Goal: Information Seeking & Learning: Learn about a topic

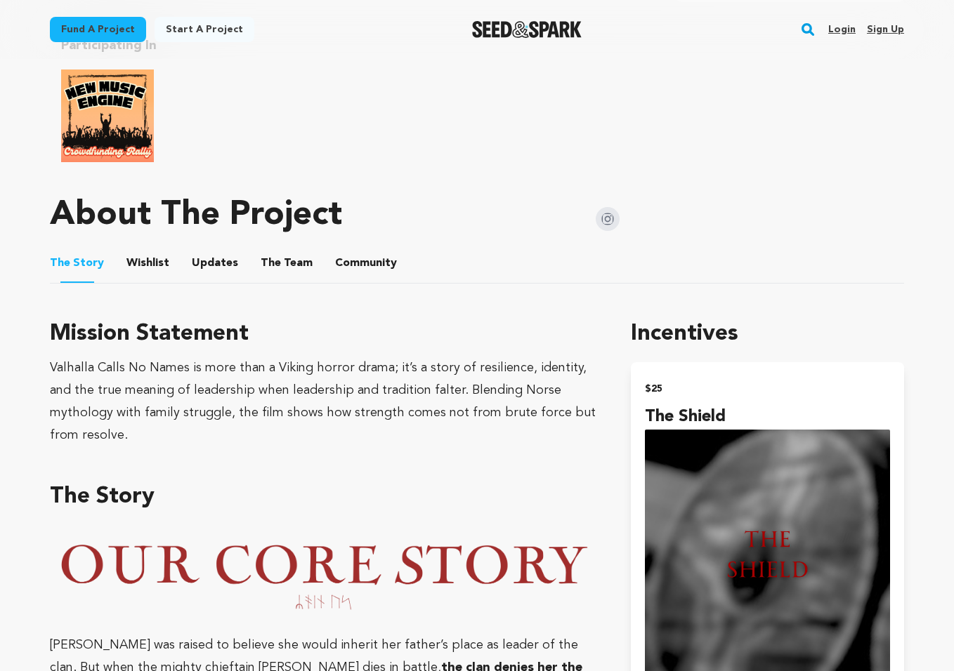
scroll to position [154, 0]
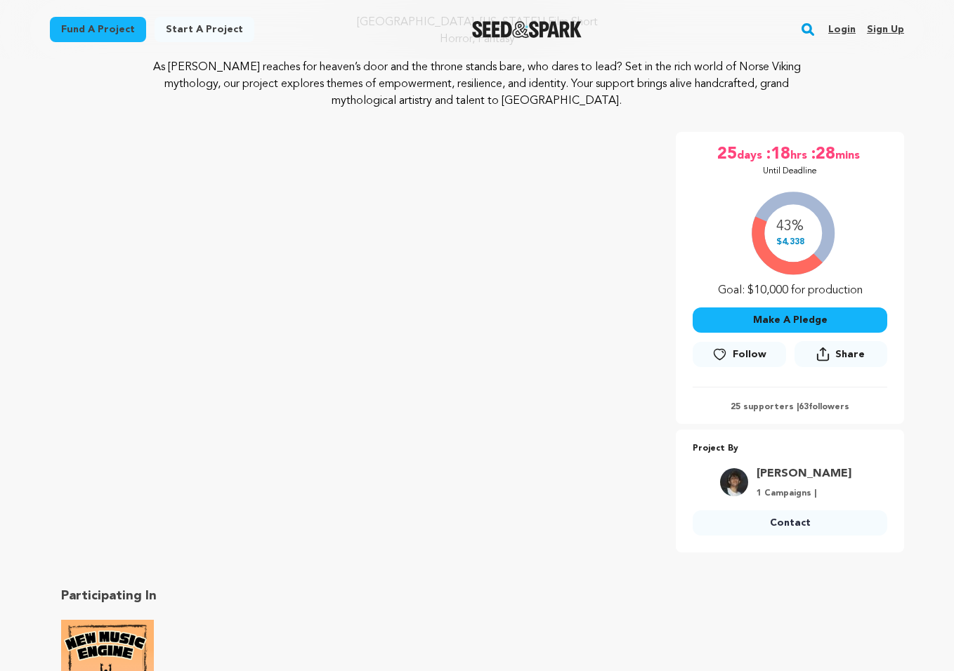
click at [851, 39] on link "Login" at bounding box center [841, 29] width 27 height 22
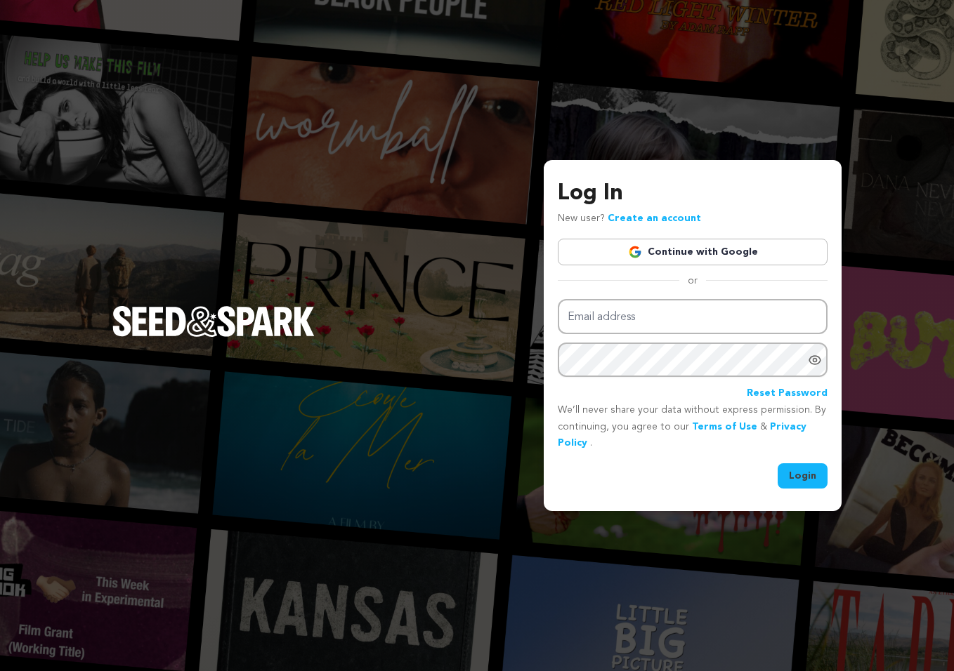
click at [702, 262] on link "Continue with Google" at bounding box center [693, 252] width 270 height 27
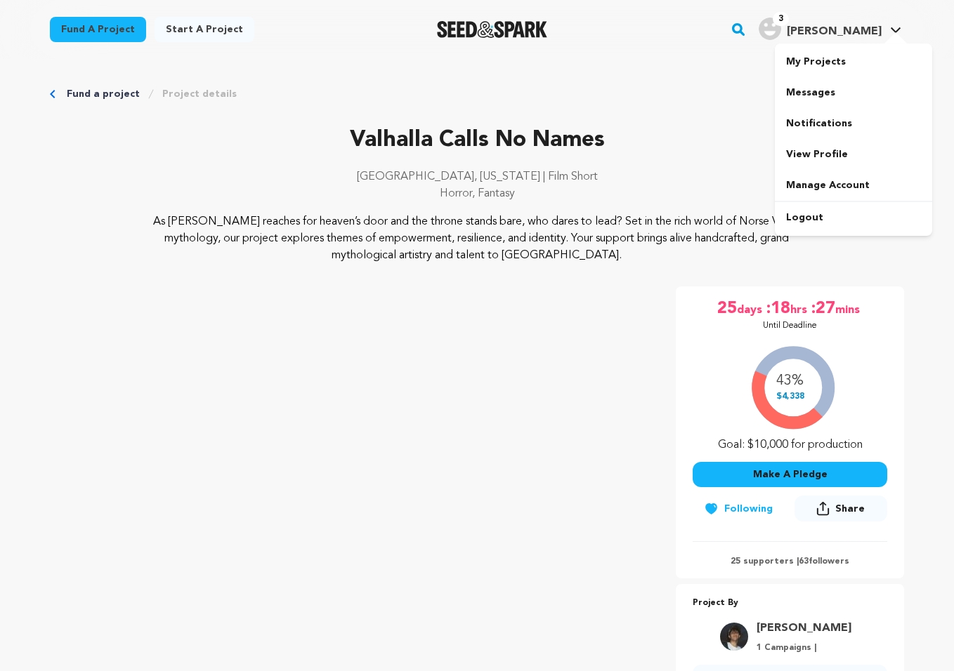
click at [781, 22] on img "Guimaraes G.'s Profile" at bounding box center [769, 29] width 22 height 22
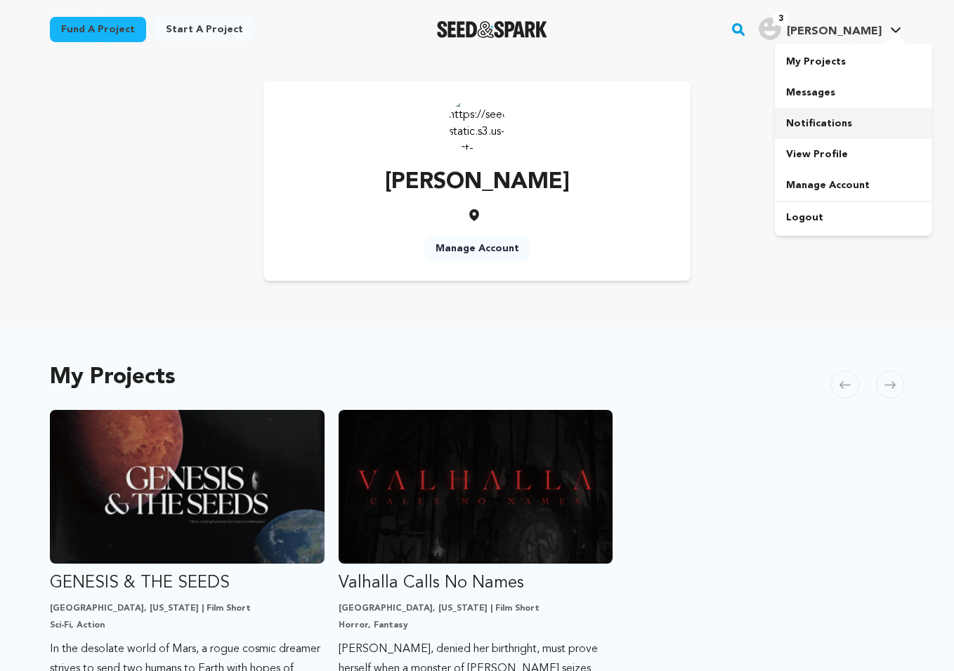
click at [817, 114] on link "Notifications" at bounding box center [853, 123] width 157 height 31
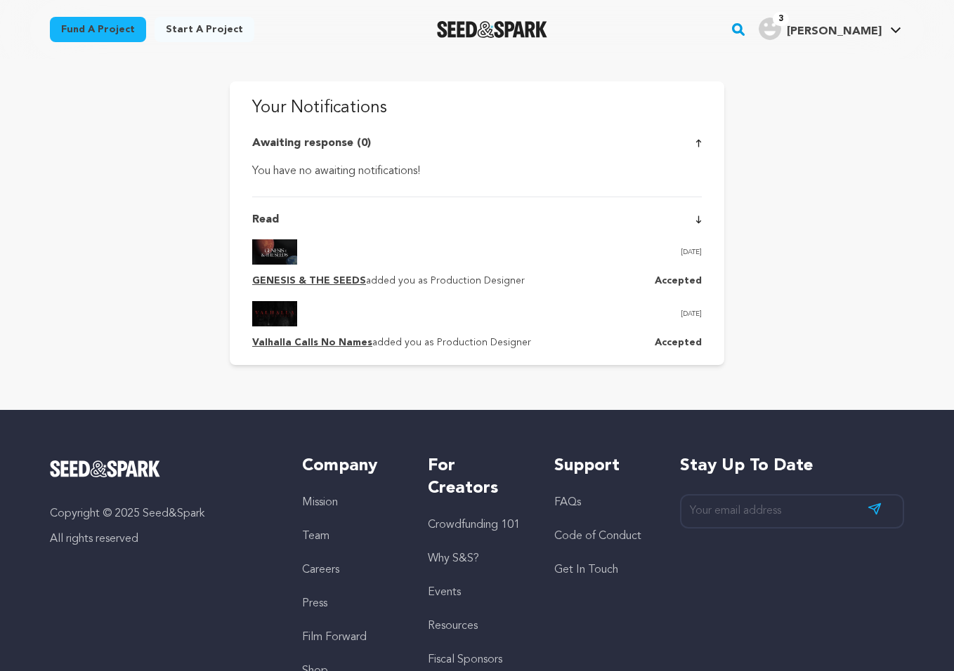
click at [325, 343] on link "Valhalla Calls No Names" at bounding box center [312, 343] width 120 height 10
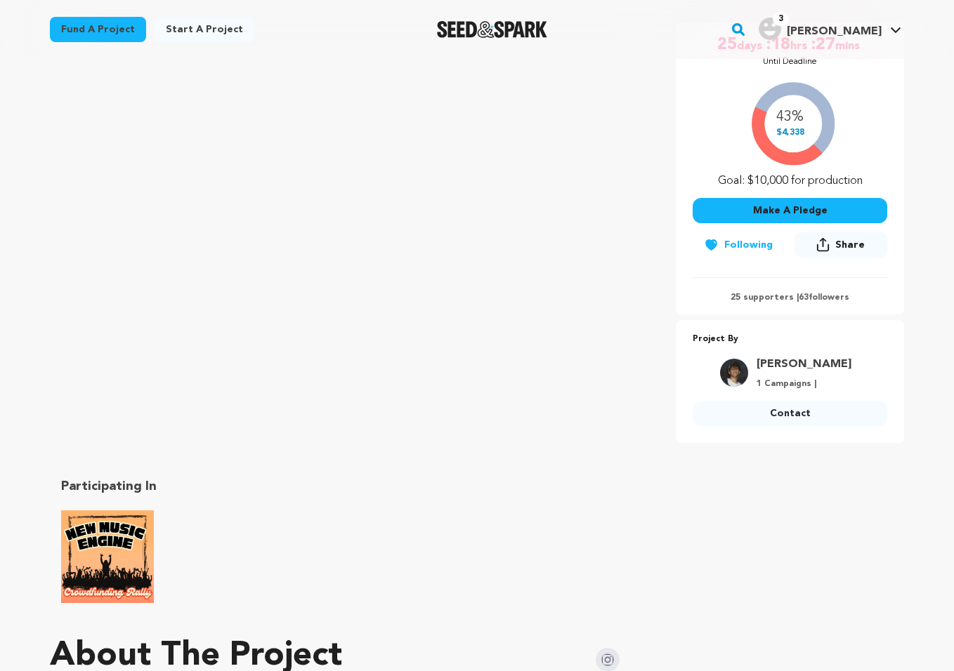
scroll to position [269, 0]
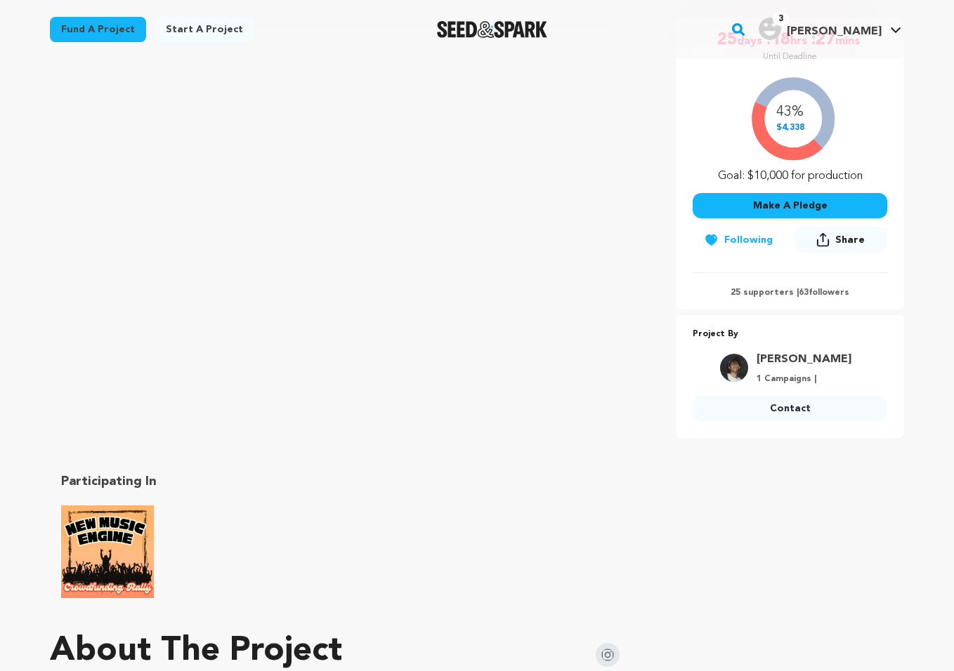
click at [756, 297] on p "25 supporters | 63 followers" at bounding box center [789, 292] width 195 height 11
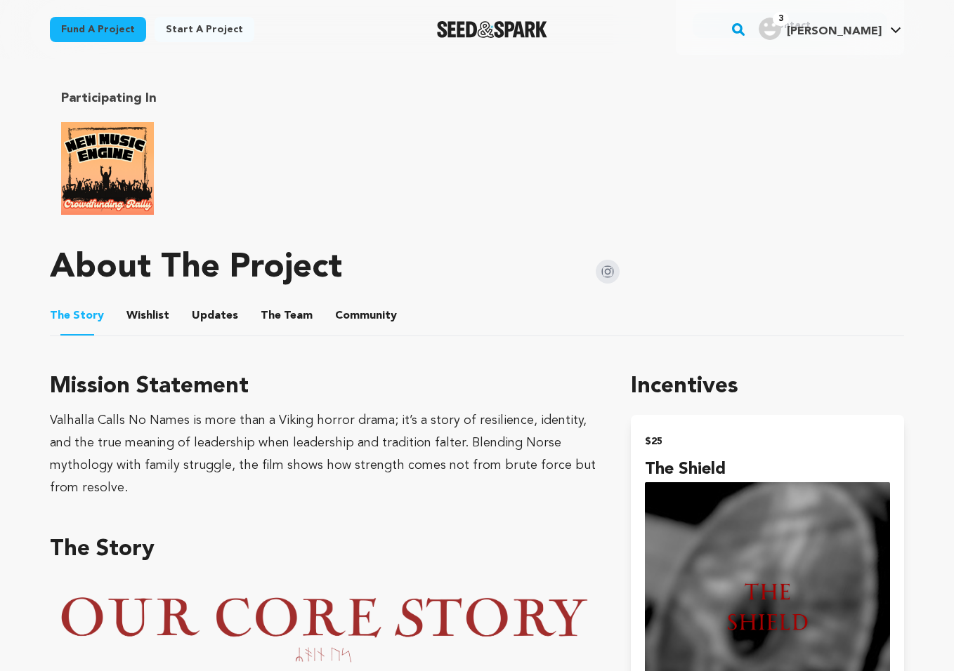
scroll to position [687, 0]
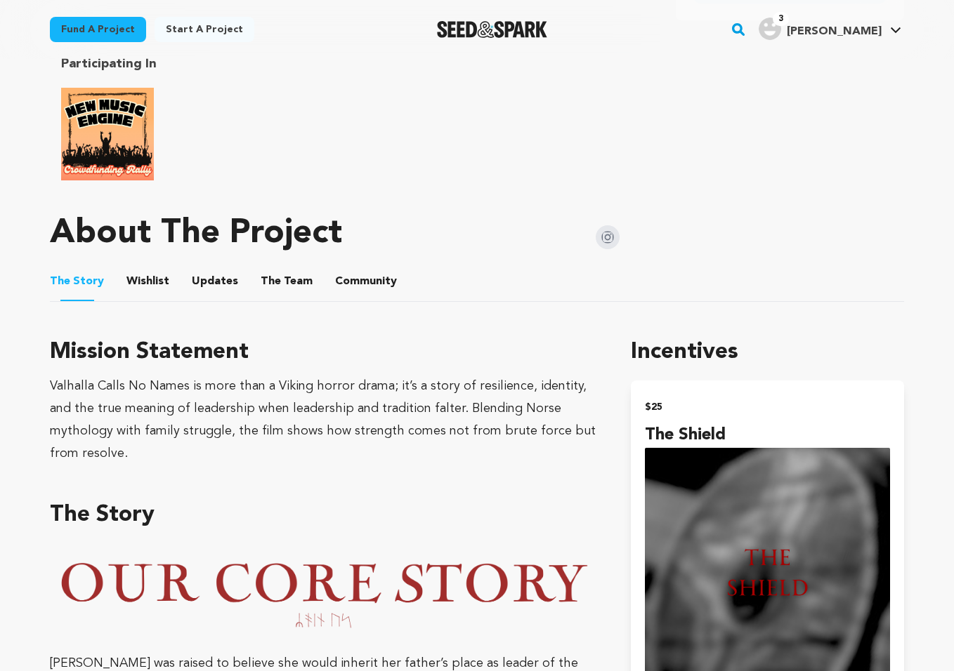
click at [349, 276] on button "Community" at bounding box center [366, 285] width 34 height 34
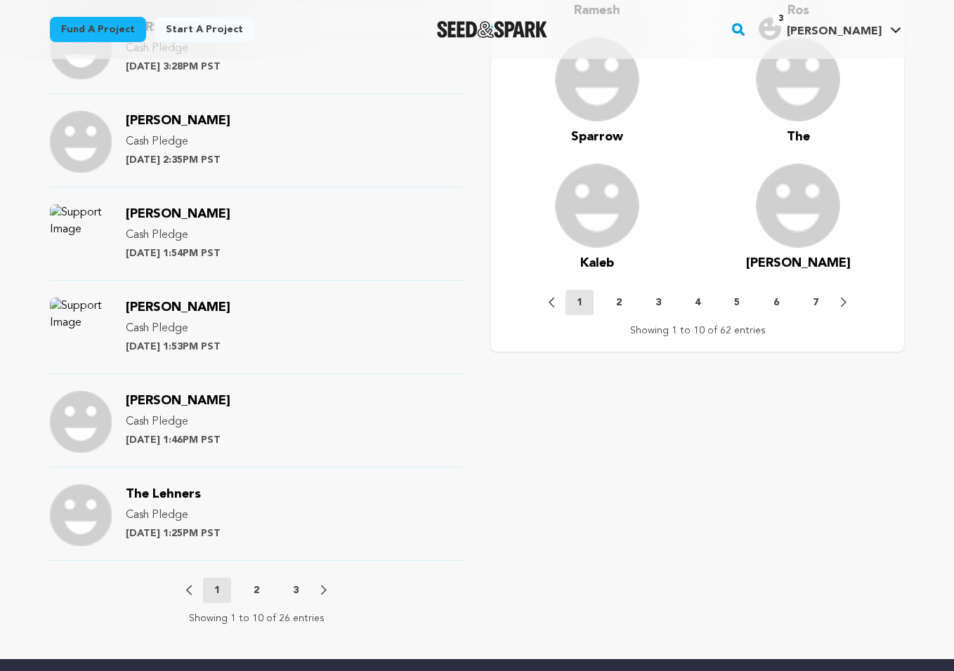
scroll to position [1450, 0]
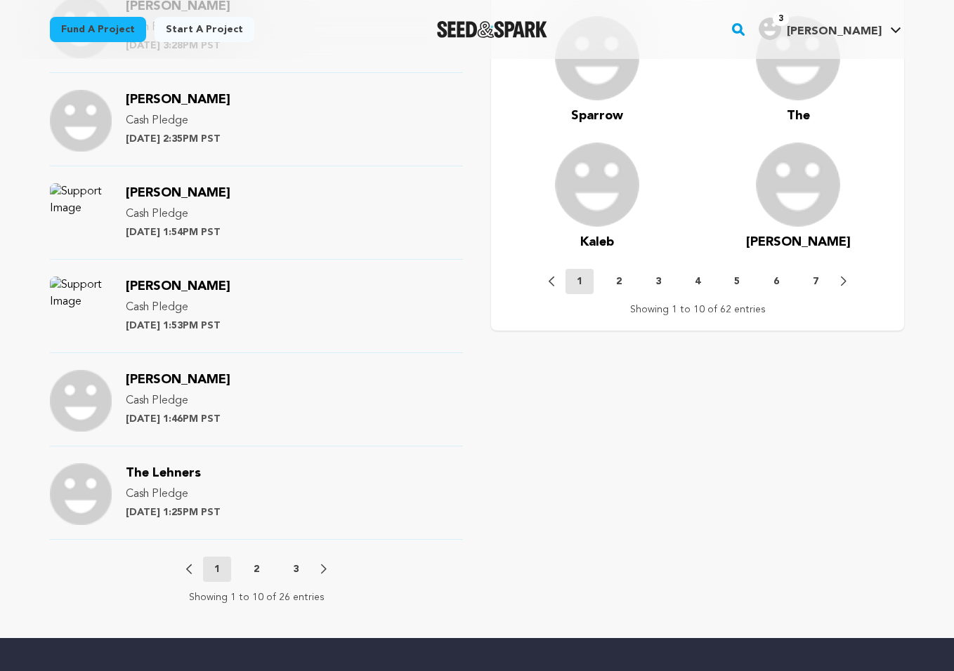
click at [251, 568] on button "2" at bounding box center [256, 569] width 28 height 14
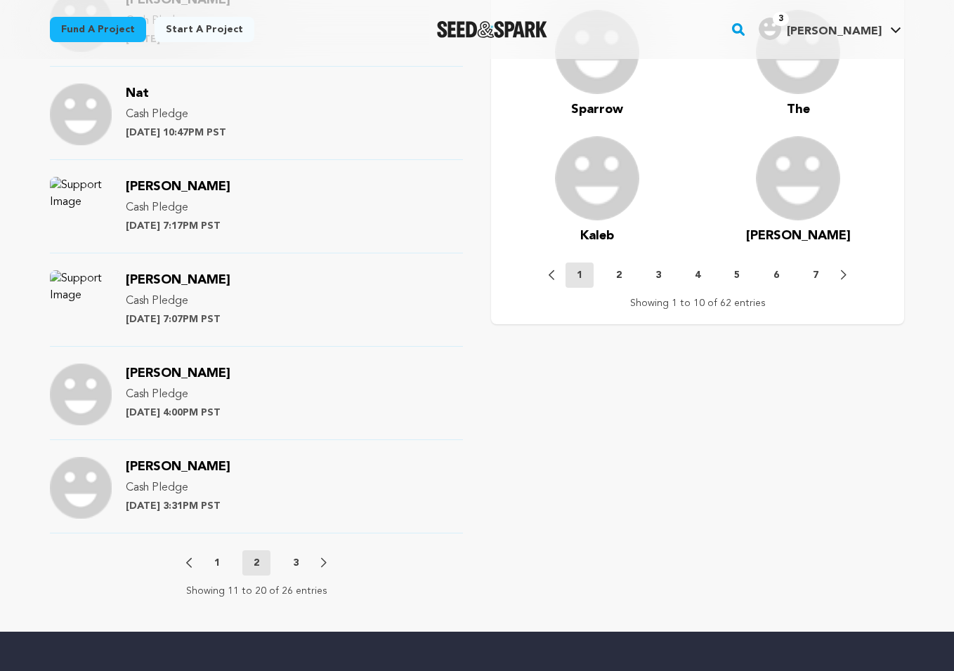
scroll to position [1508, 0]
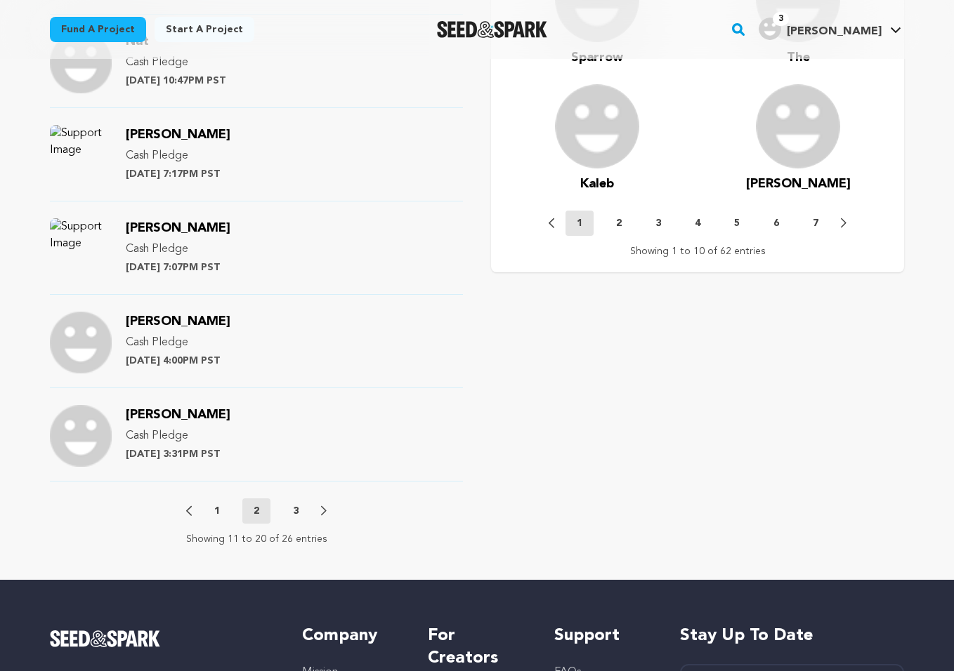
click at [298, 517] on button "3" at bounding box center [296, 511] width 28 height 14
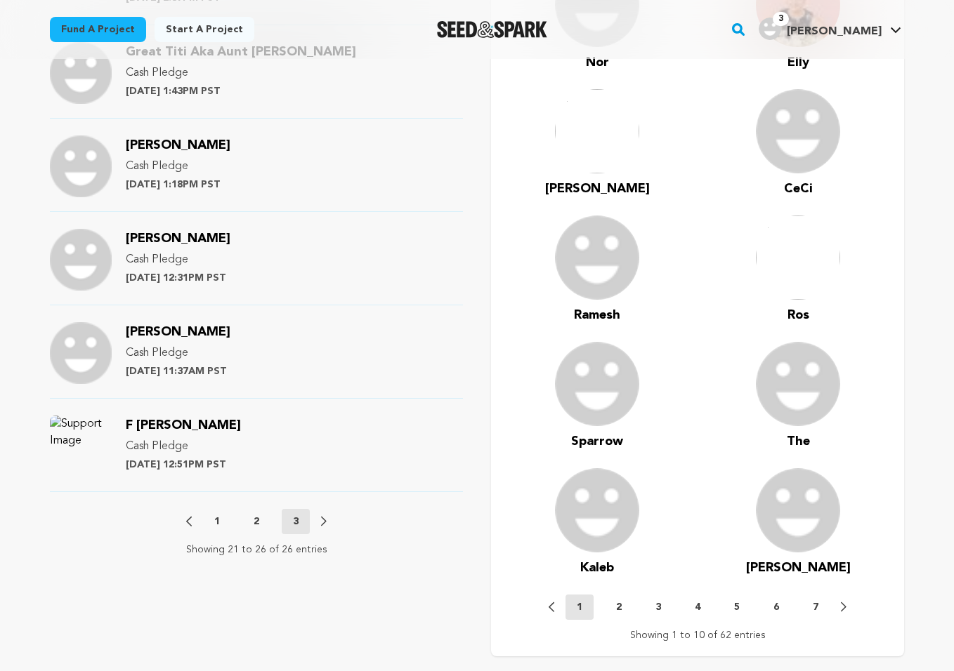
scroll to position [1282, 0]
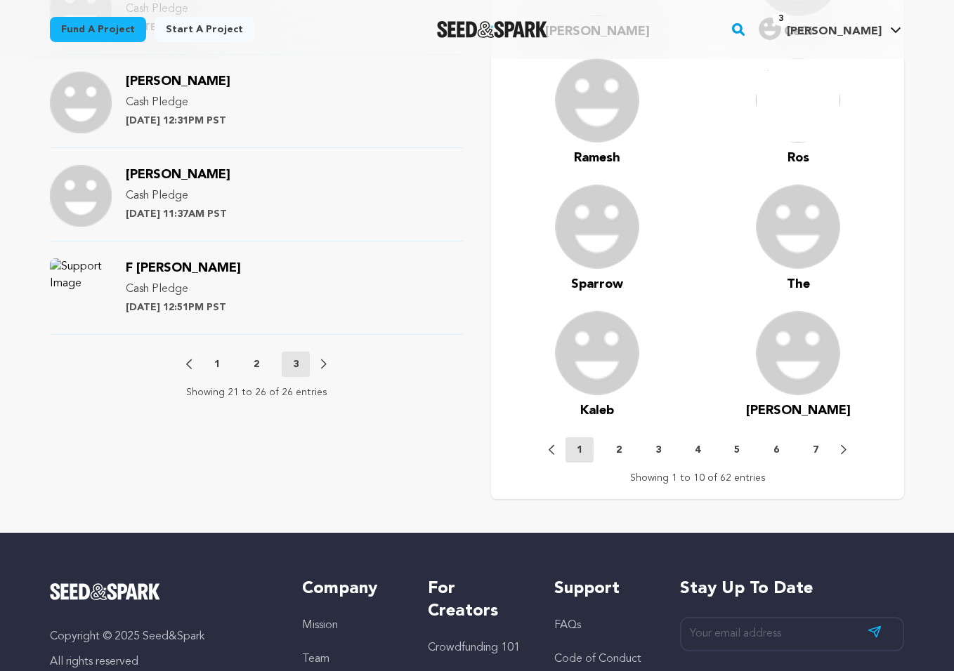
click at [221, 363] on button "1" at bounding box center [217, 364] width 28 height 14
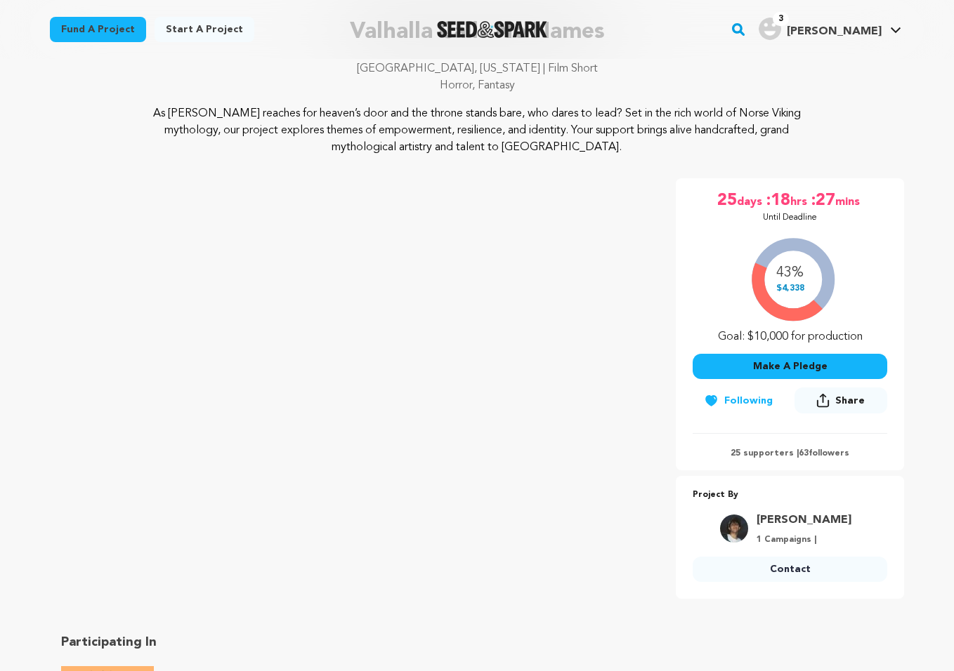
scroll to position [0, 0]
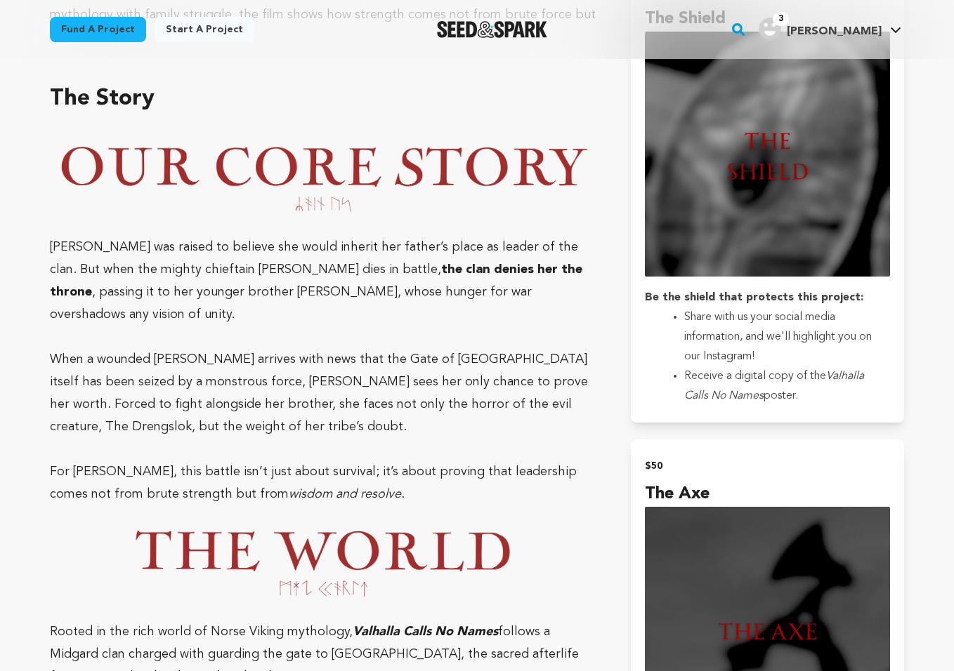
scroll to position [1103, 0]
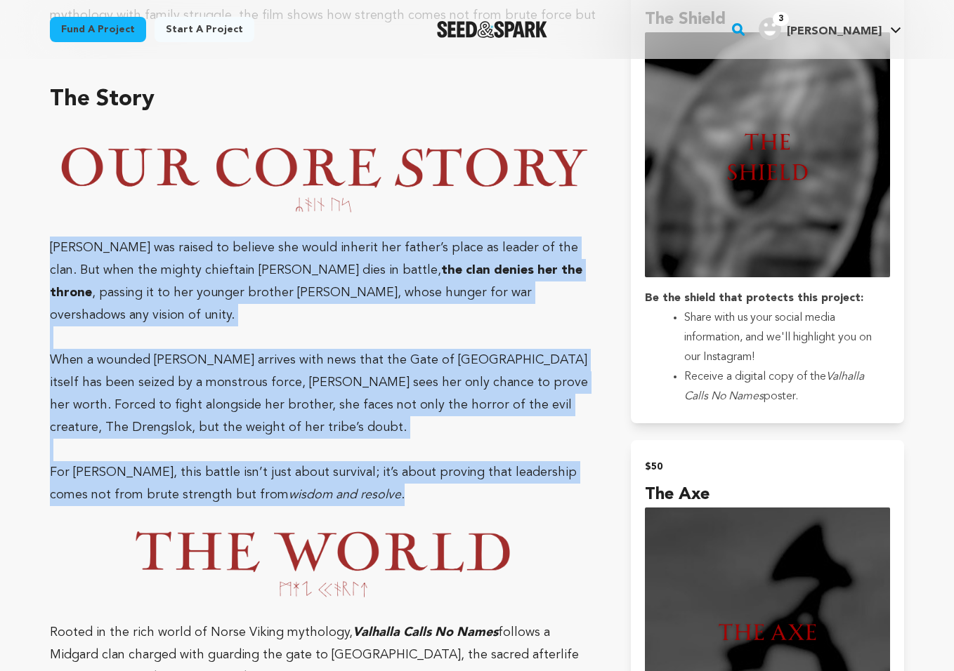
drag, startPoint x: 40, startPoint y: 225, endPoint x: 382, endPoint y: 459, distance: 413.9
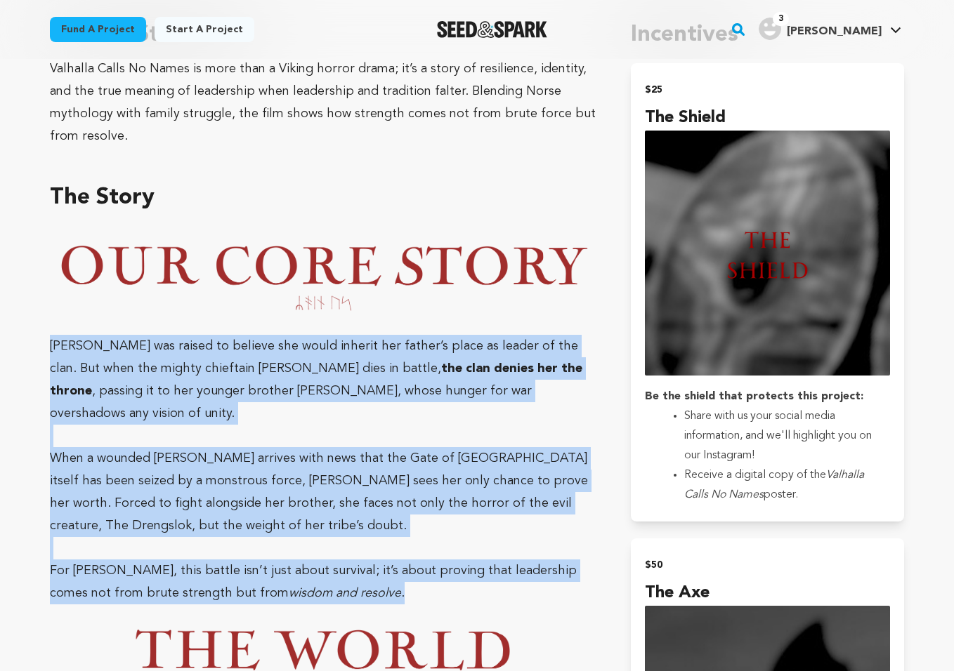
scroll to position [1005, 0]
copy div "Hjarta was raised to believe she would inherit her father’s place as leader of …"
